Goal: Information Seeking & Learning: Learn about a topic

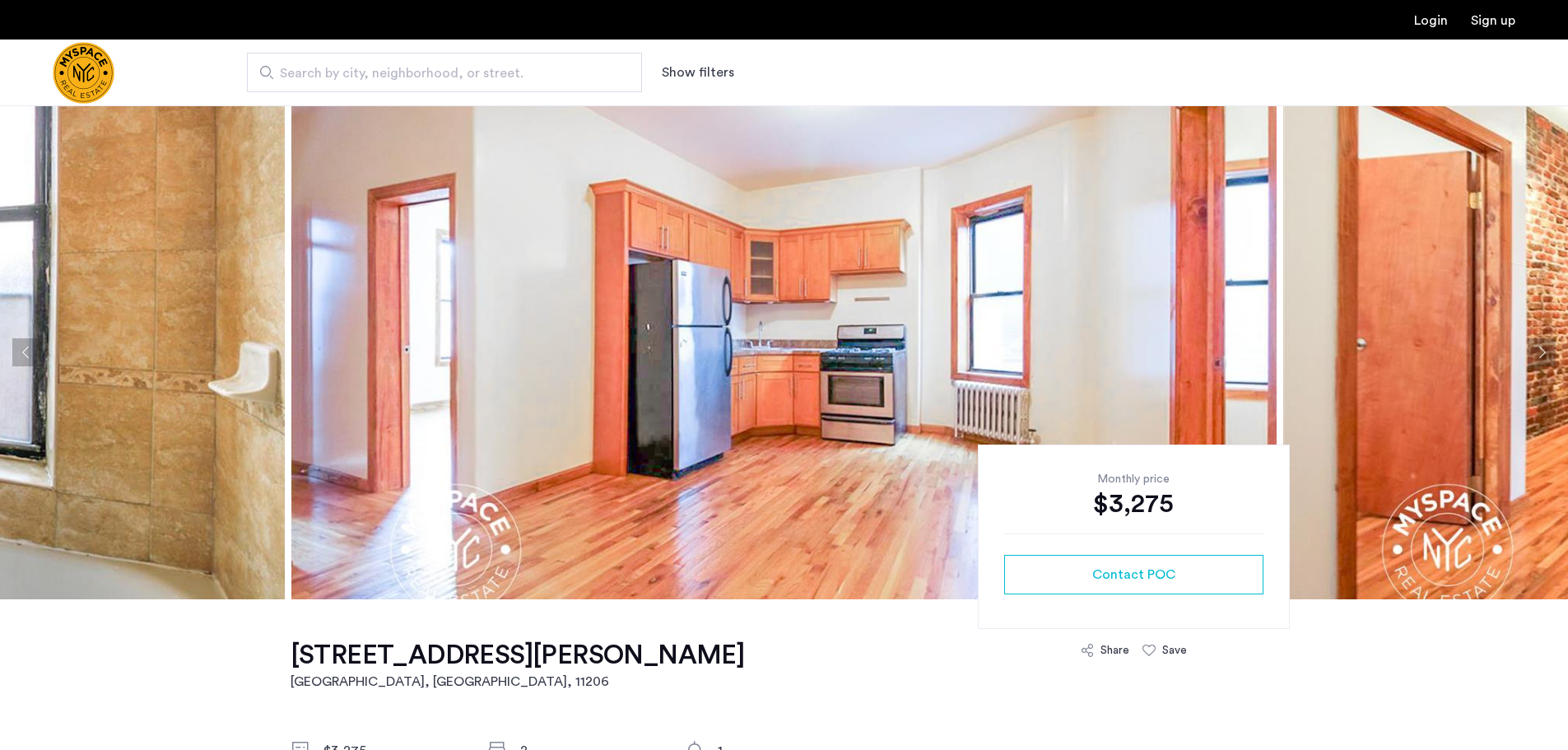
click at [1540, 348] on button "Next apartment" at bounding box center [1541, 351] width 28 height 28
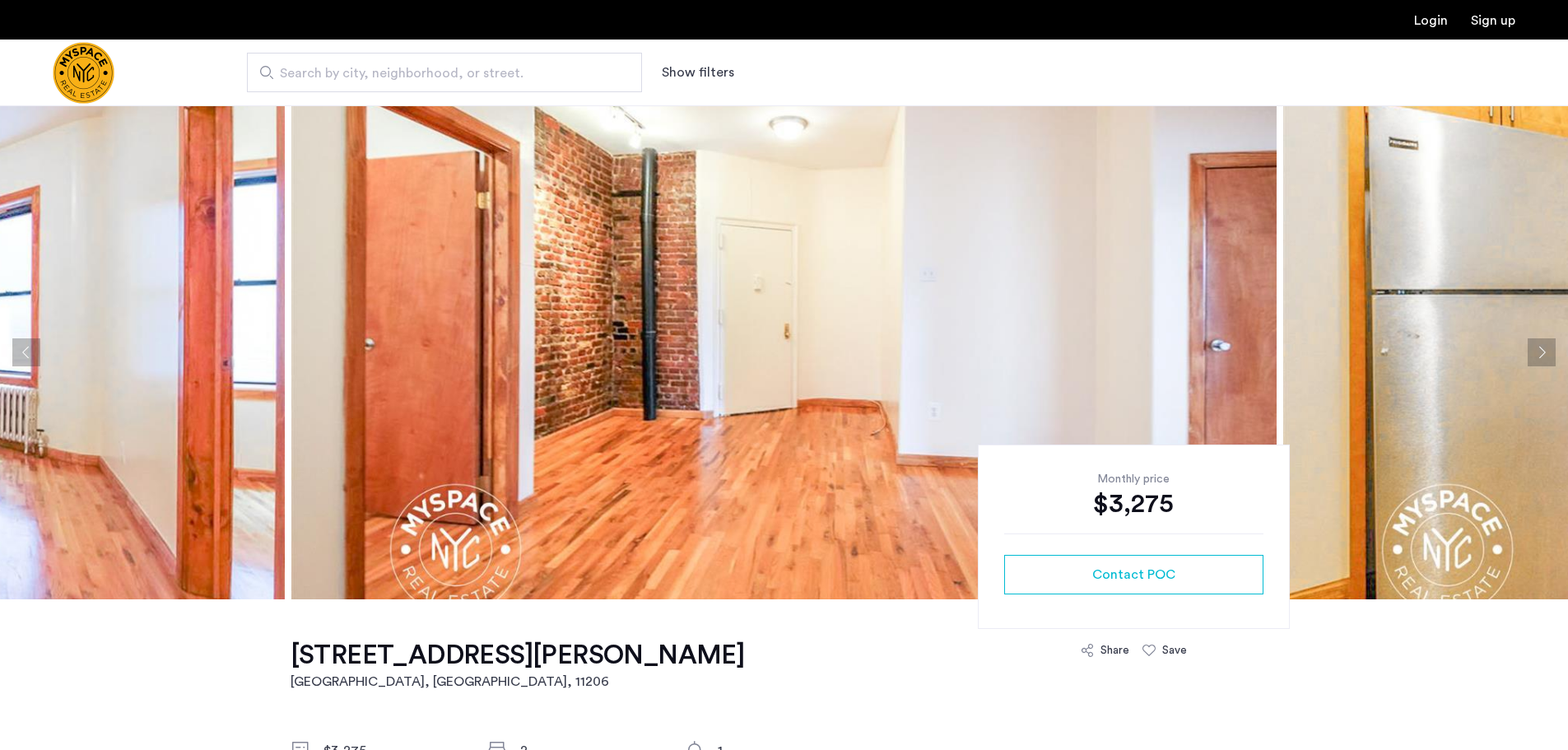
click at [1536, 359] on button "Next apartment" at bounding box center [1541, 351] width 28 height 28
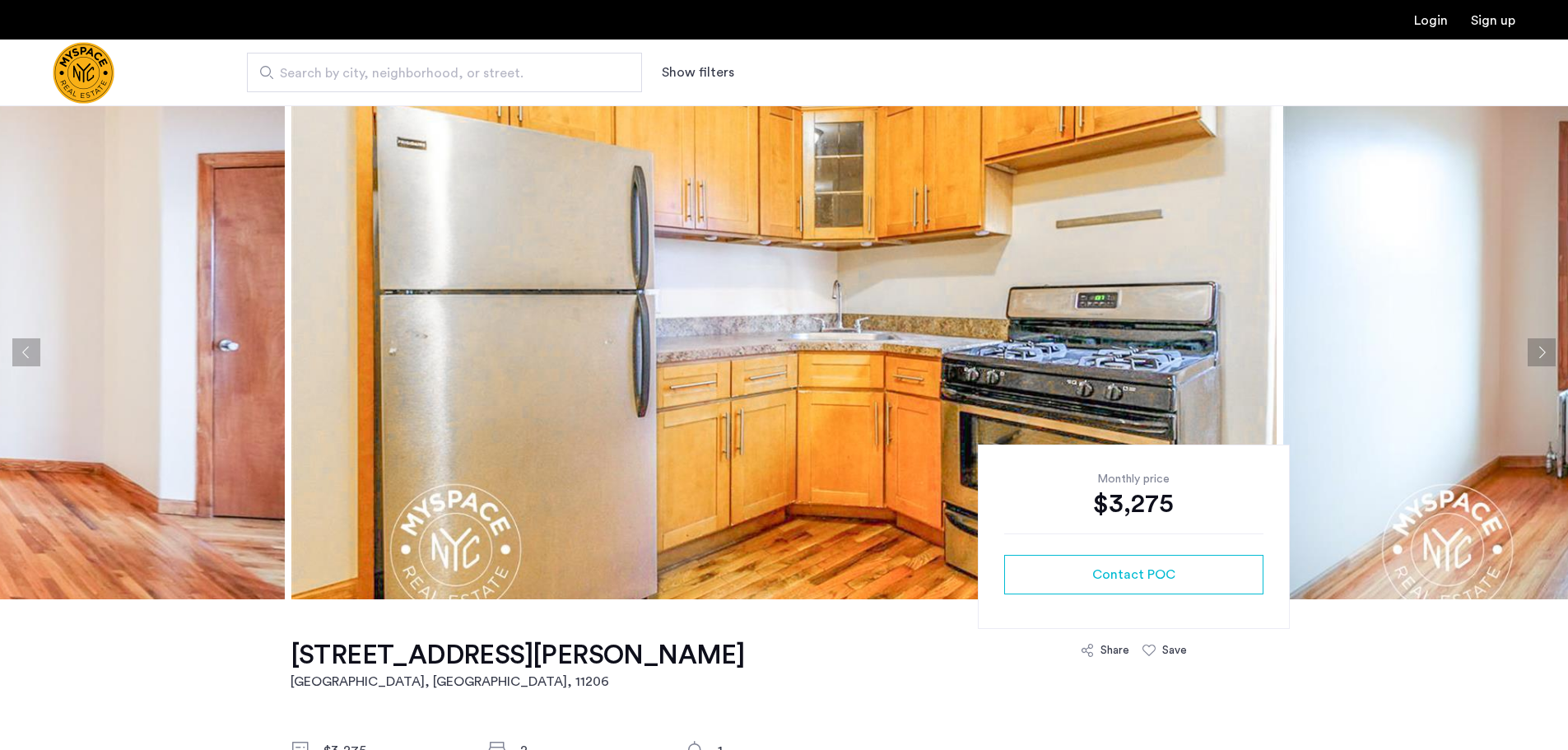
click at [1531, 352] on button "Next apartment" at bounding box center [1541, 351] width 28 height 28
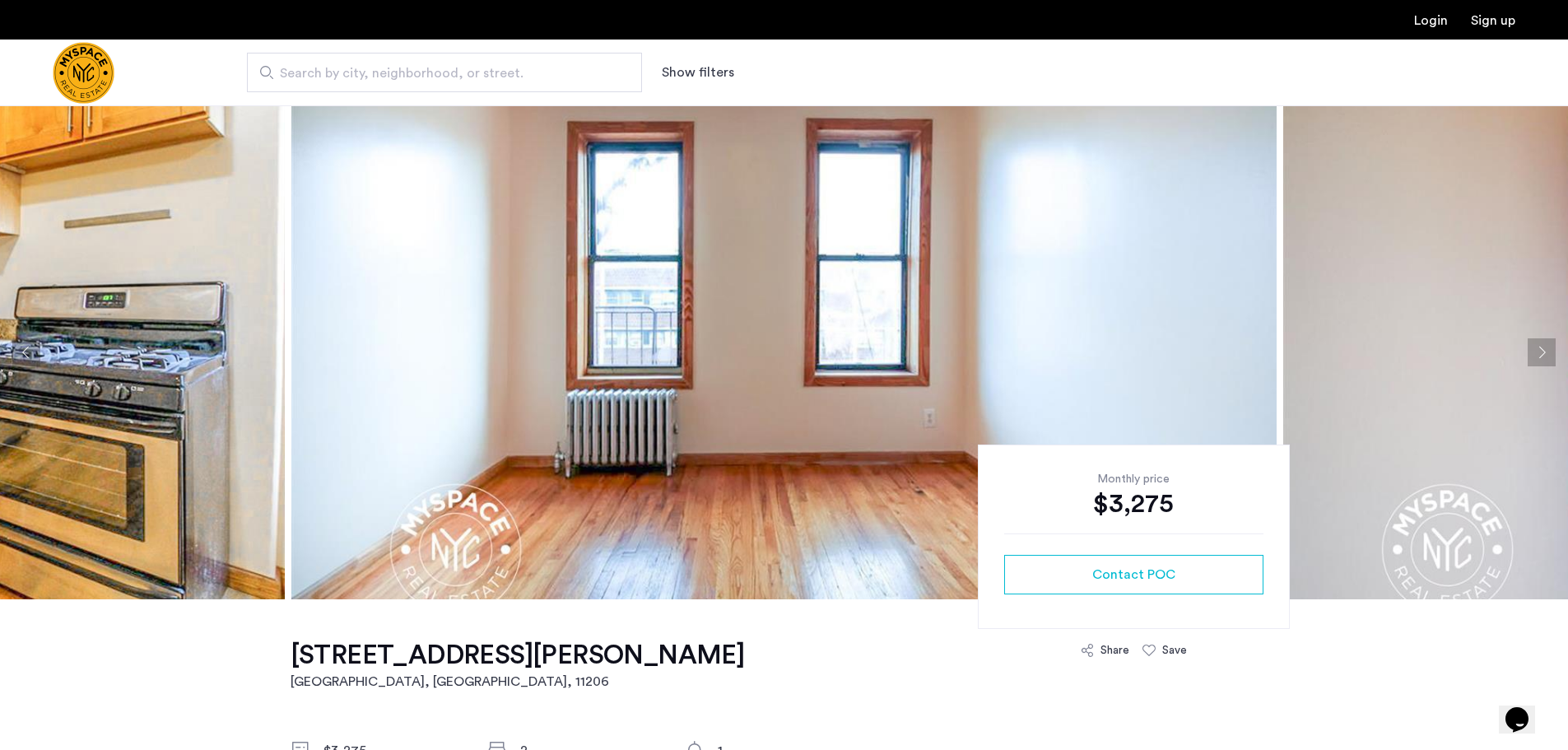
click at [1531, 352] on button "Next apartment" at bounding box center [1541, 351] width 28 height 28
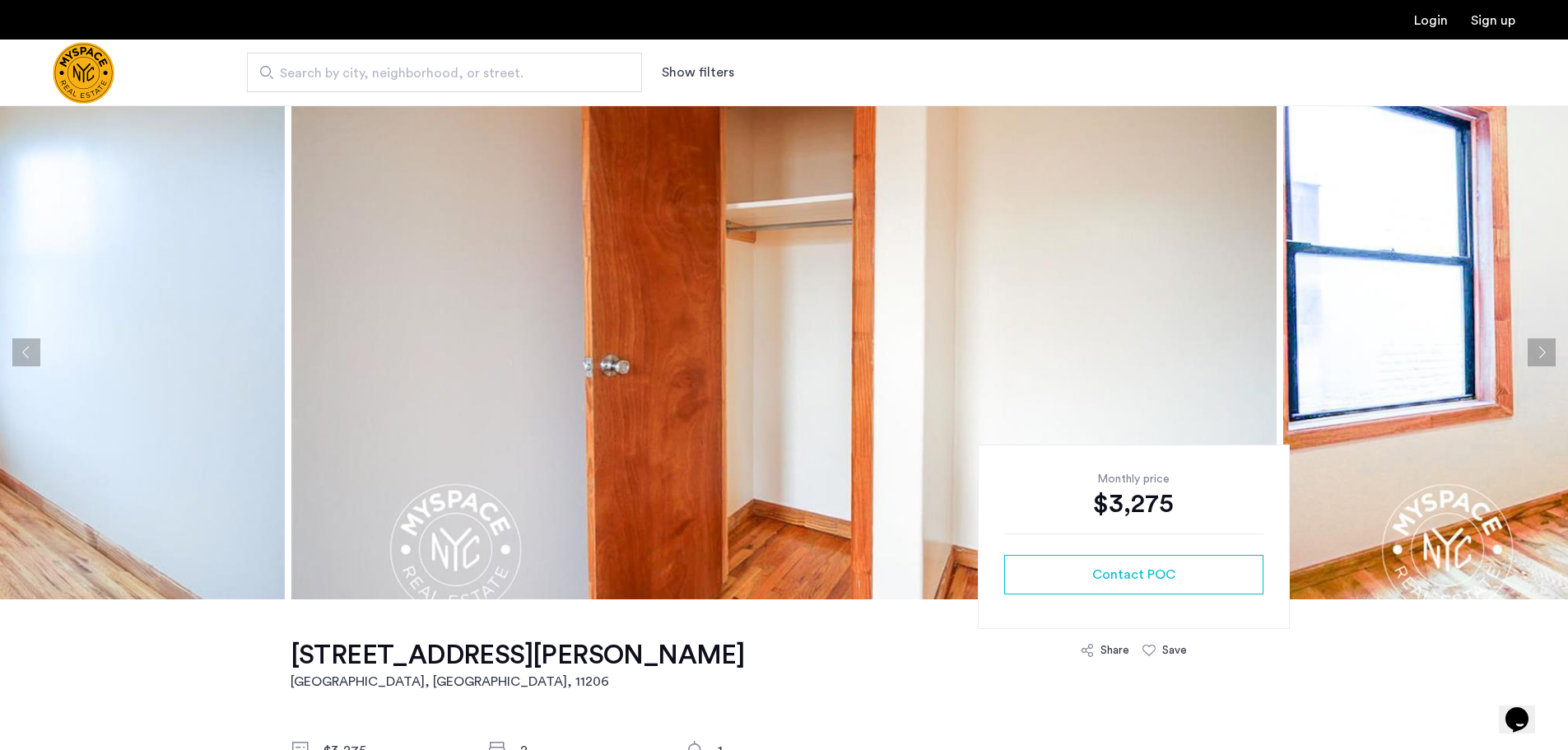
click at [1531, 352] on button "Next apartment" at bounding box center [1541, 351] width 28 height 28
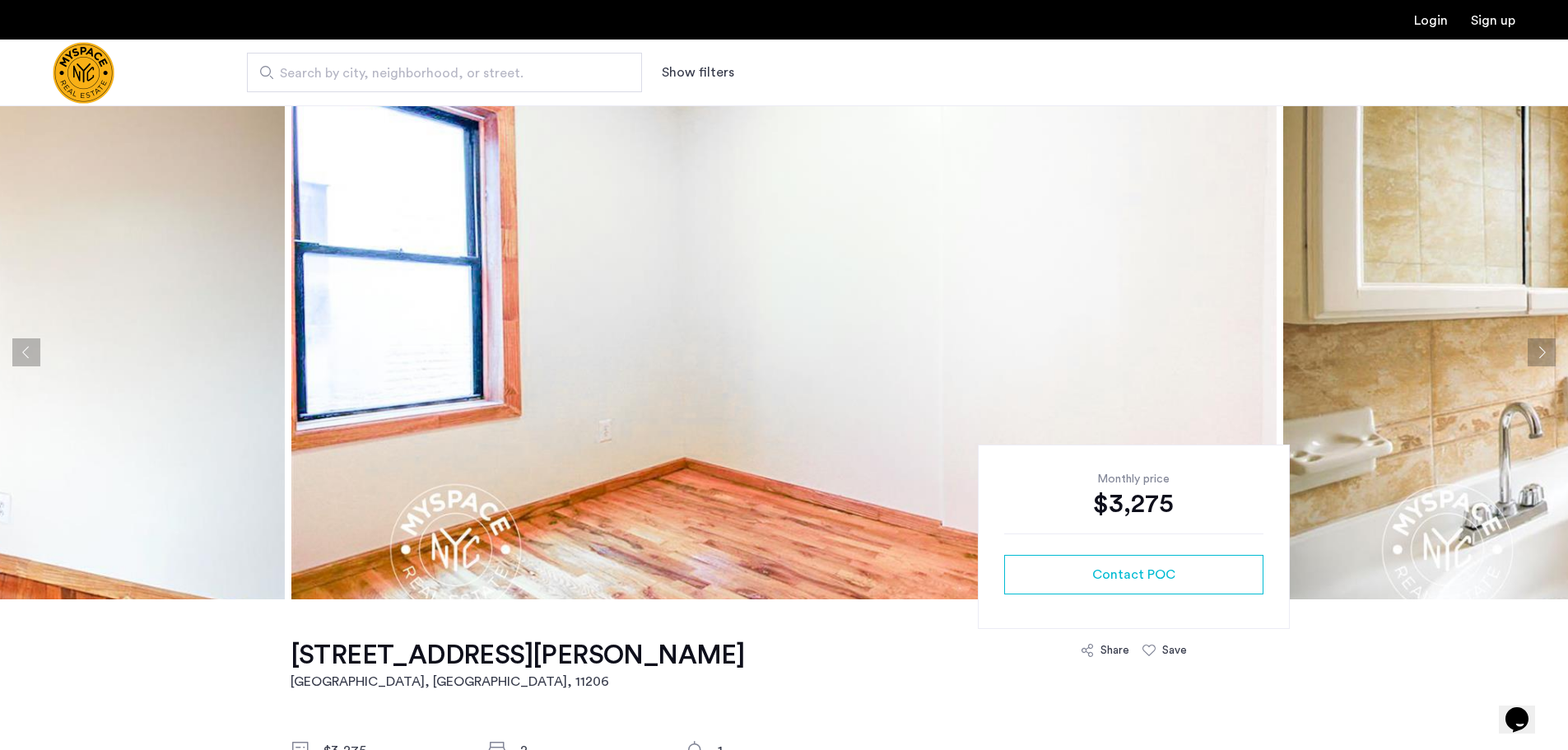
click at [1531, 352] on button "Next apartment" at bounding box center [1541, 351] width 28 height 28
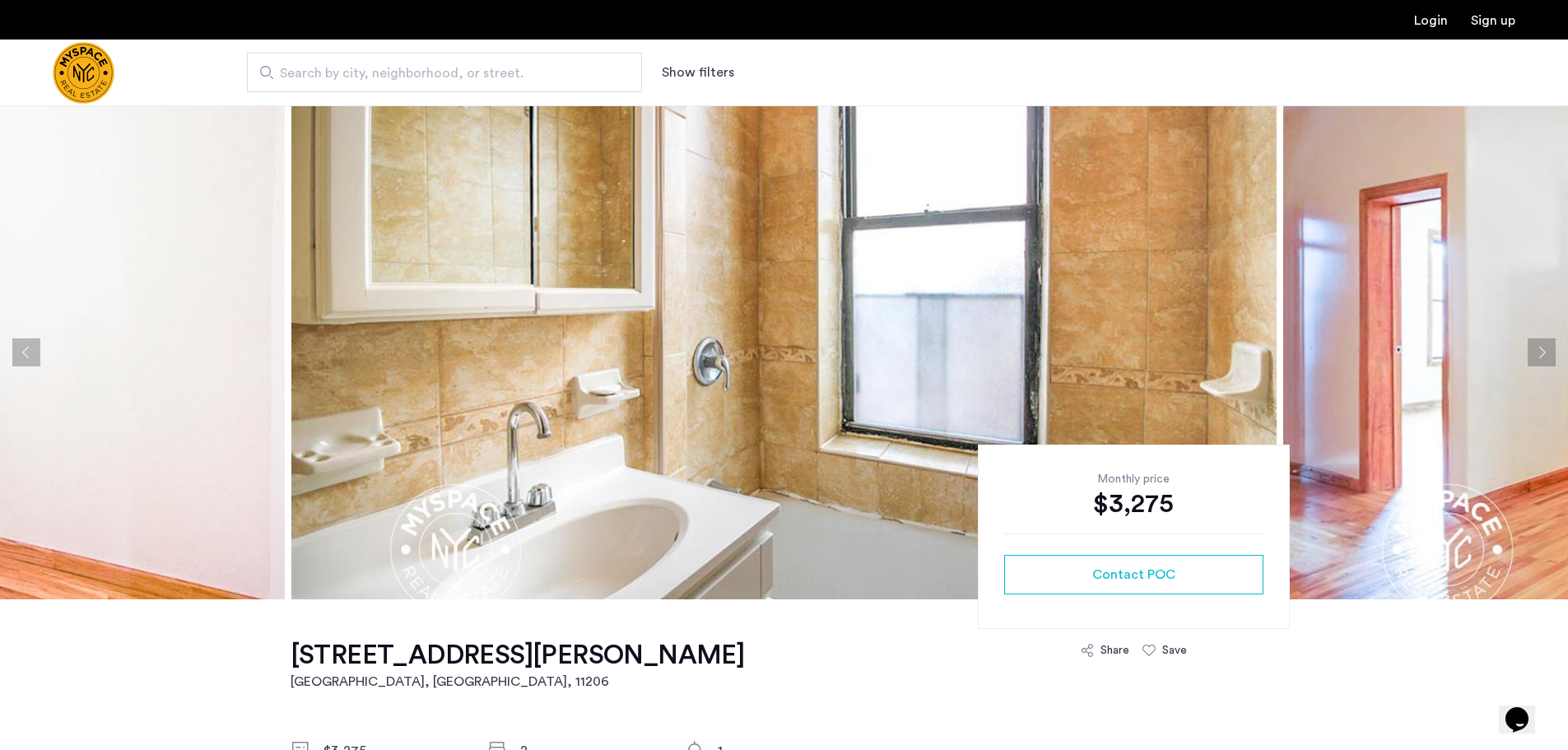
click at [1534, 348] on button "Next apartment" at bounding box center [1541, 351] width 28 height 28
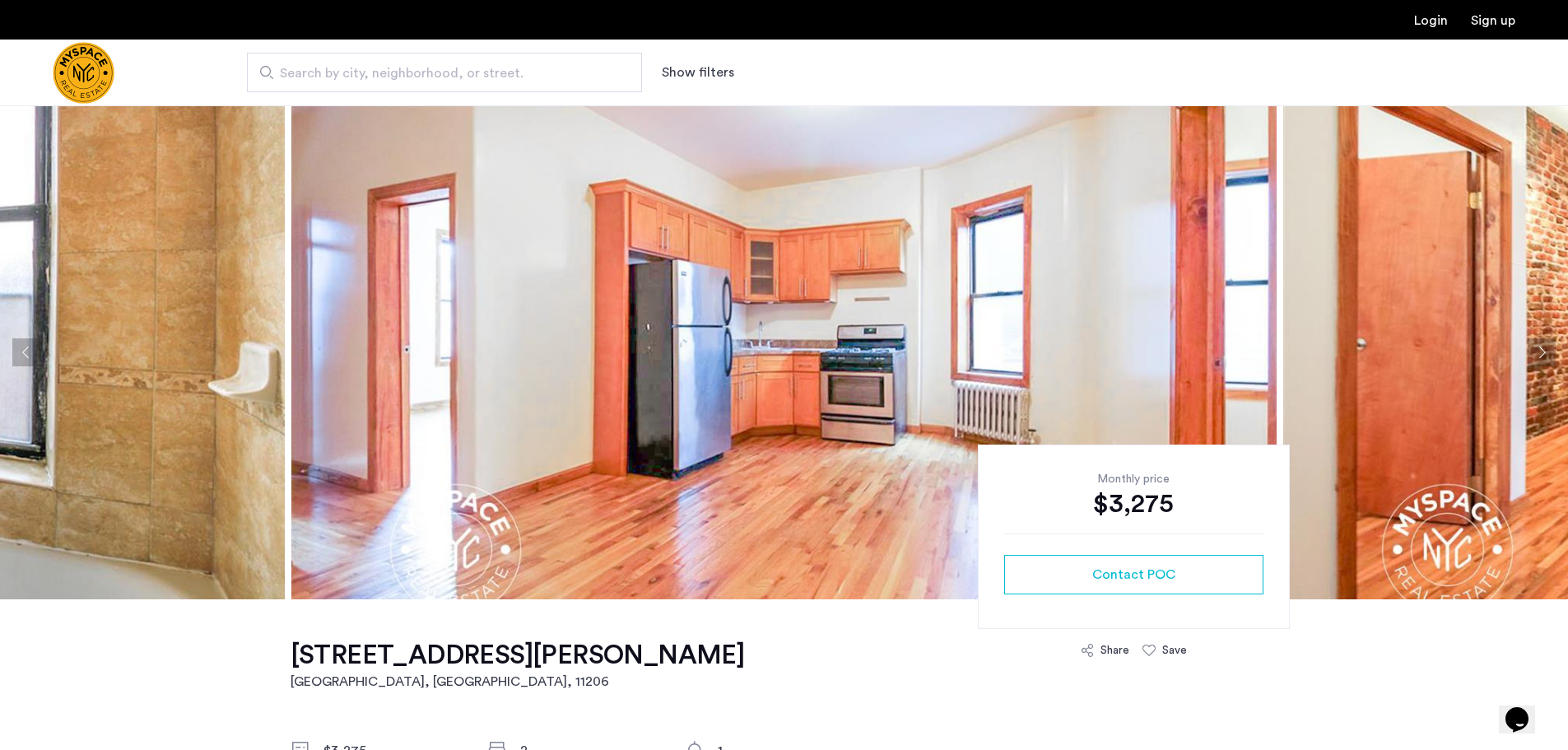
click at [1535, 348] on button "Next apartment" at bounding box center [1541, 351] width 28 height 28
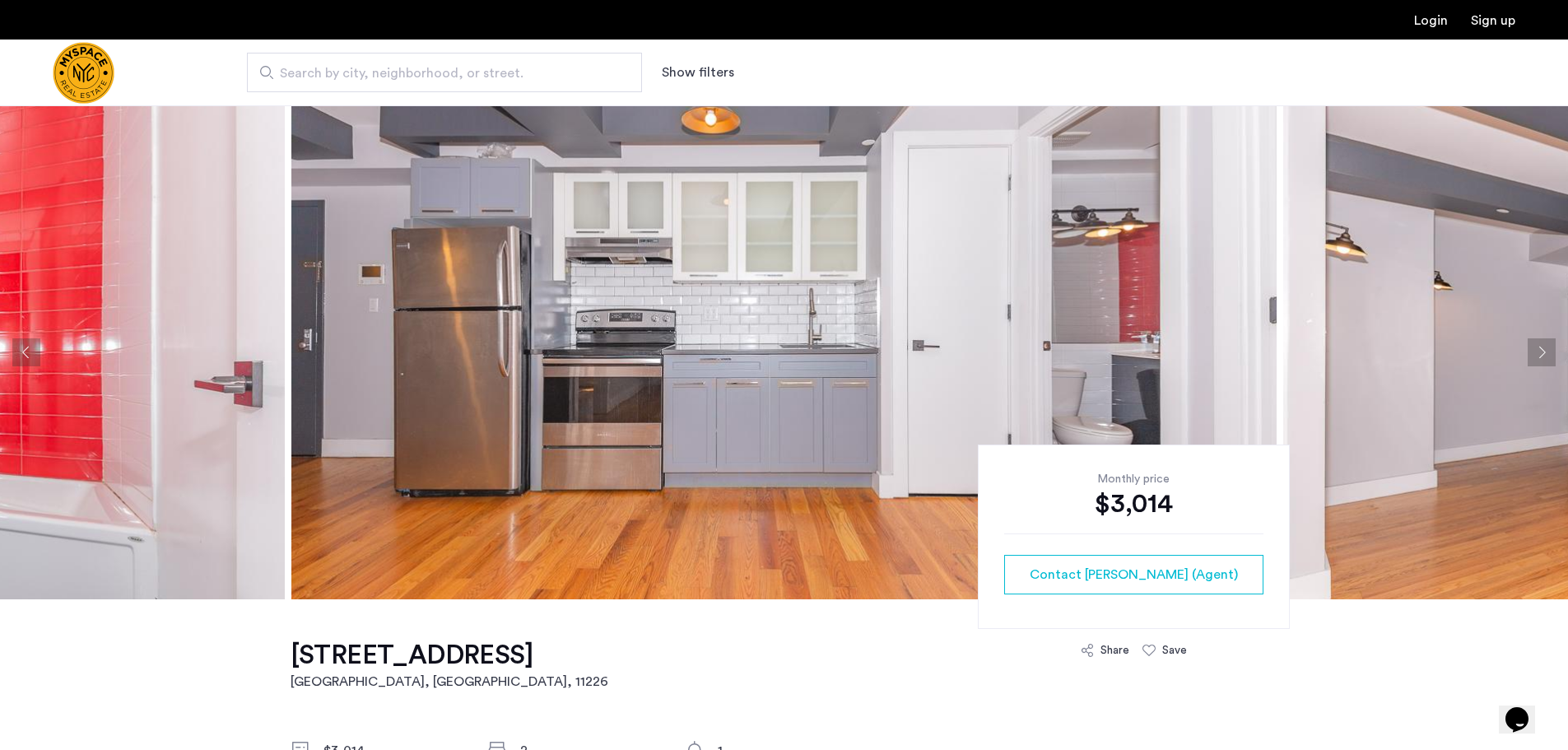
click at [1539, 350] on button "Next apartment" at bounding box center [1541, 351] width 28 height 28
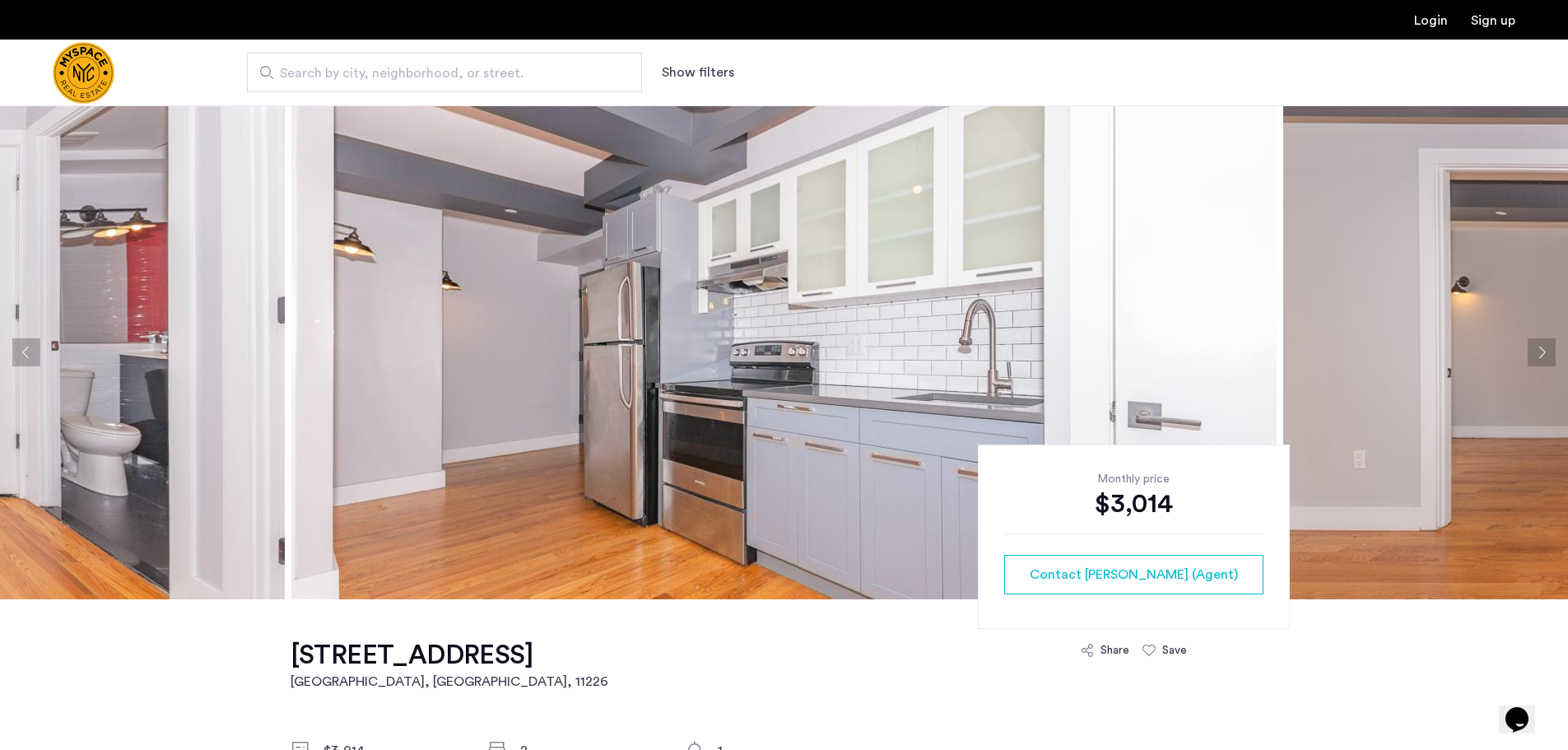
click at [1539, 347] on button "Next apartment" at bounding box center [1541, 351] width 28 height 28
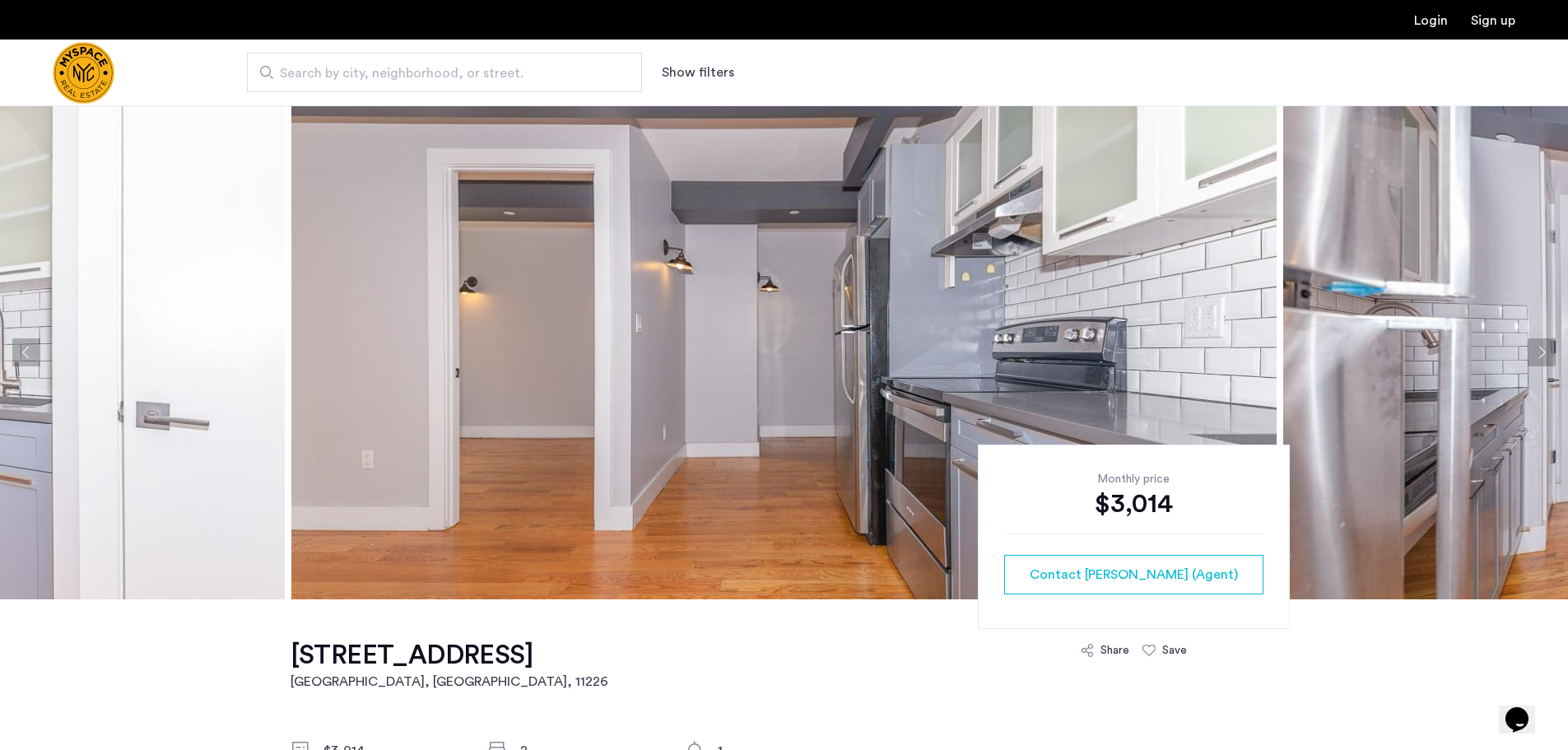
click at [1539, 348] on button "Next apartment" at bounding box center [1541, 351] width 28 height 28
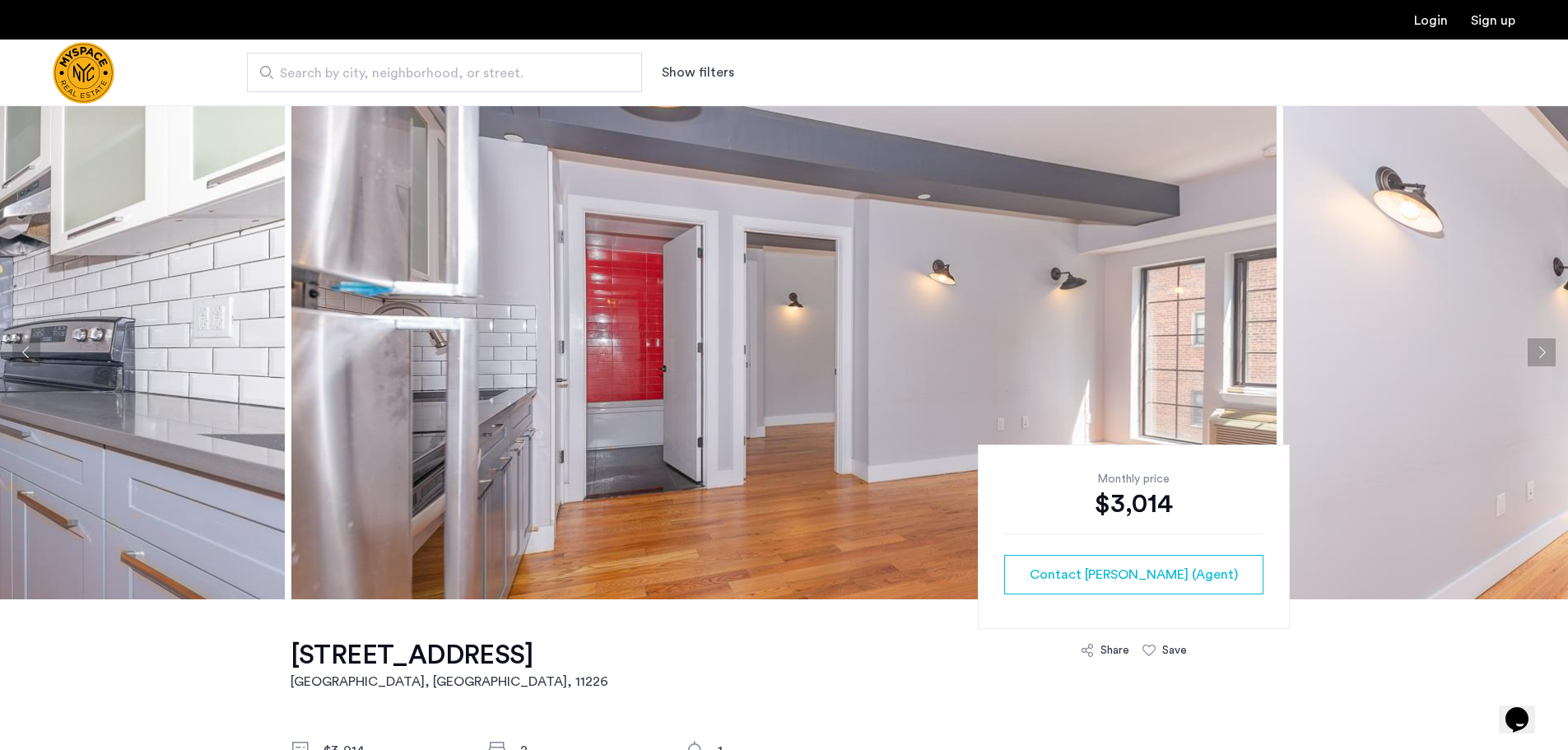
click at [1538, 348] on button "Next apartment" at bounding box center [1541, 351] width 28 height 28
